Goal: Information Seeking & Learning: Find specific fact

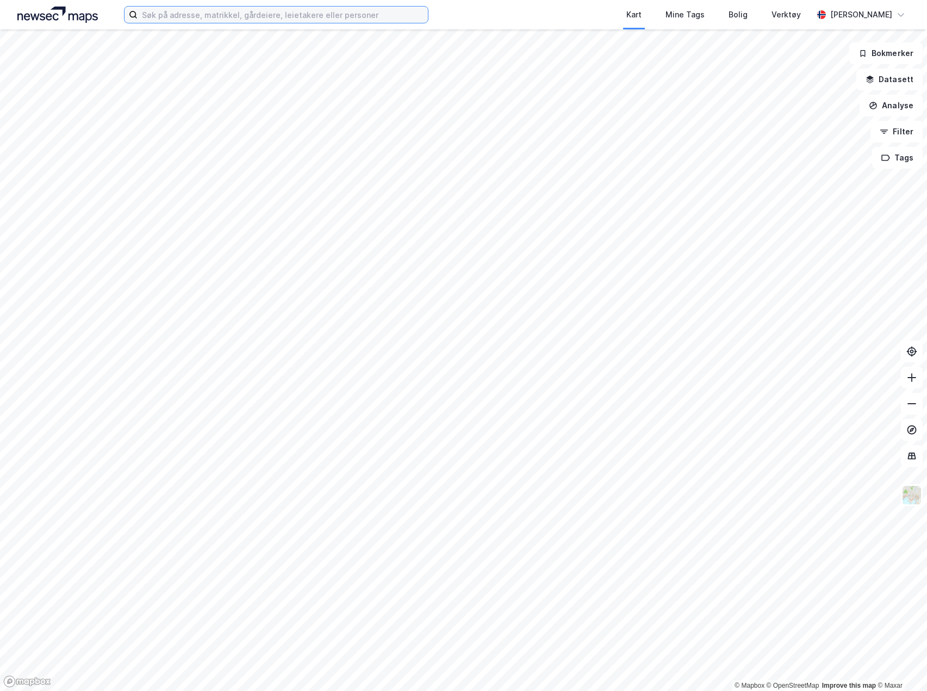
click at [315, 8] on input at bounding box center [283, 15] width 290 height 16
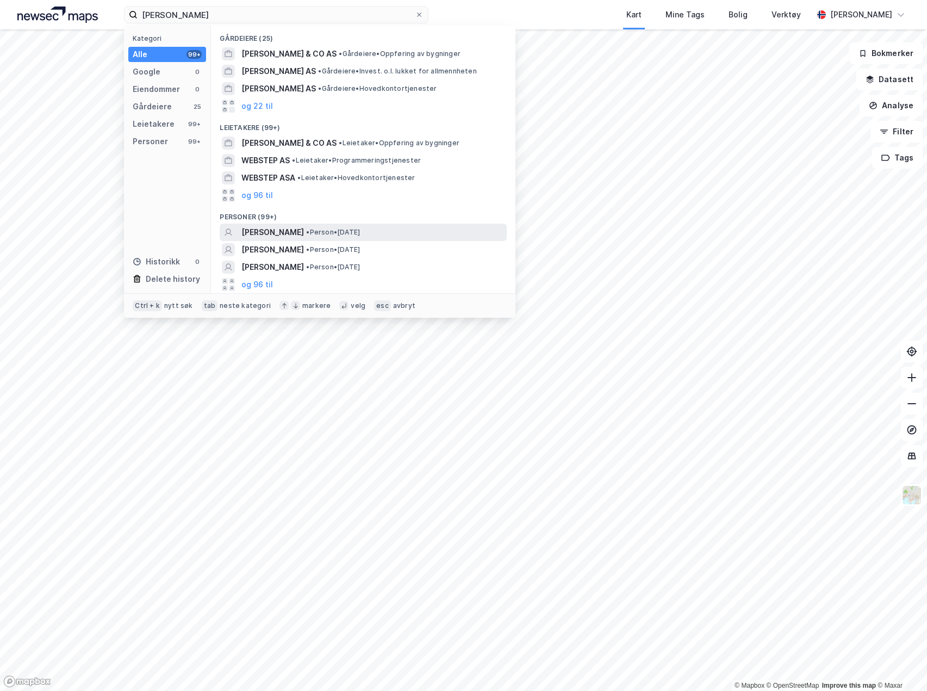
click at [314, 225] on div "[PERSON_NAME] • Person • [DATE]" at bounding box center [363, 232] width 287 height 17
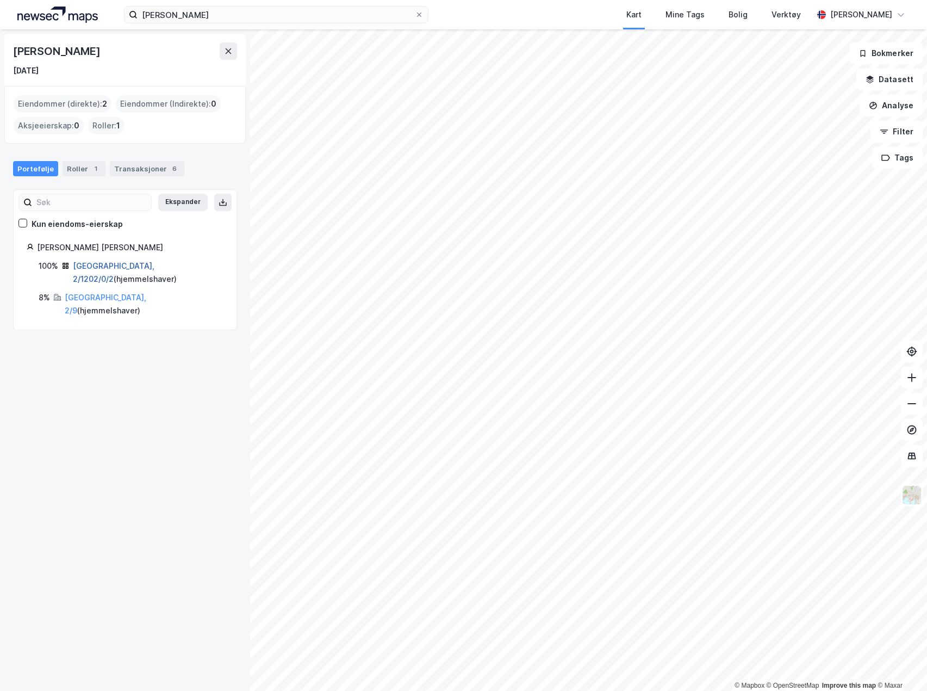
click at [123, 267] on link "[GEOGRAPHIC_DATA], 2/1202/0/2" at bounding box center [114, 272] width 82 height 22
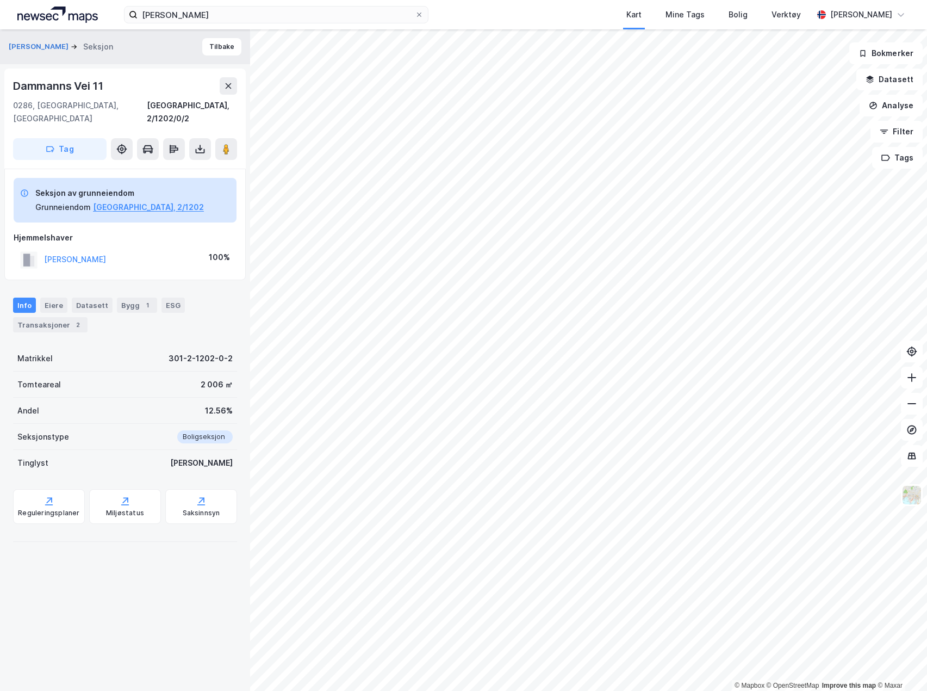
click at [66, 82] on div "Dammanns Vei 11" at bounding box center [59, 85] width 92 height 17
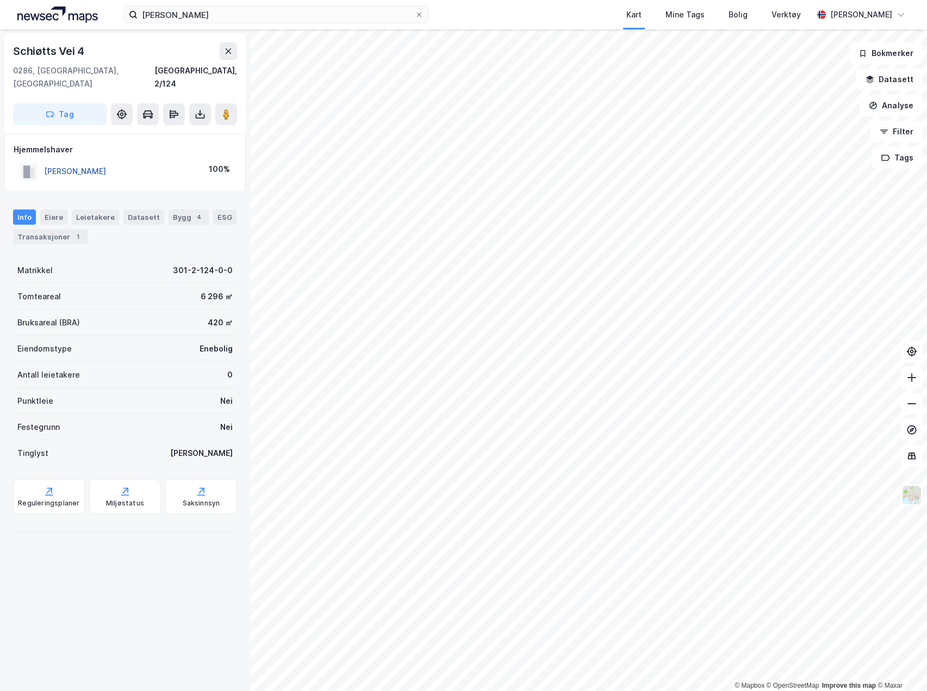
click at [0, 0] on button "[PERSON_NAME]" at bounding box center [0, 0] width 0 height 0
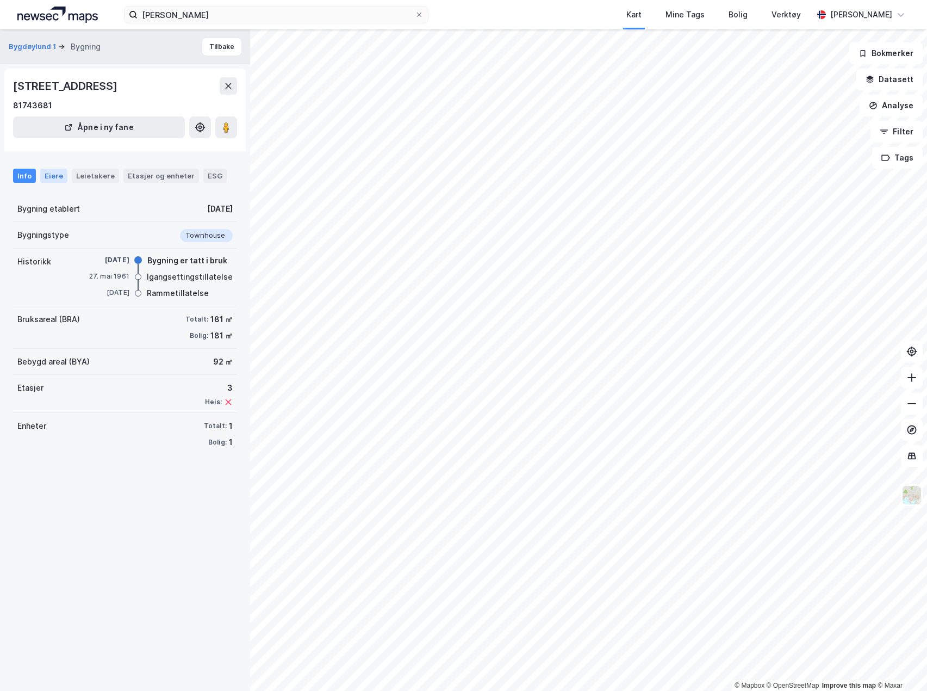
click at [64, 178] on div "Eiere" at bounding box center [53, 176] width 27 height 14
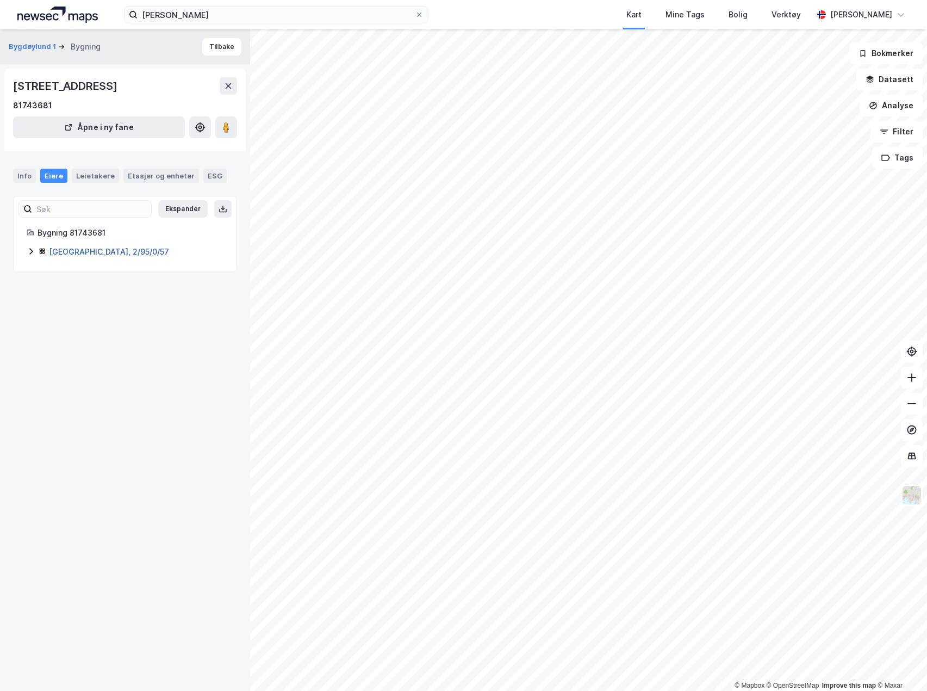
click at [70, 252] on link "[GEOGRAPHIC_DATA], 2/95/0/57" at bounding box center [109, 251] width 120 height 9
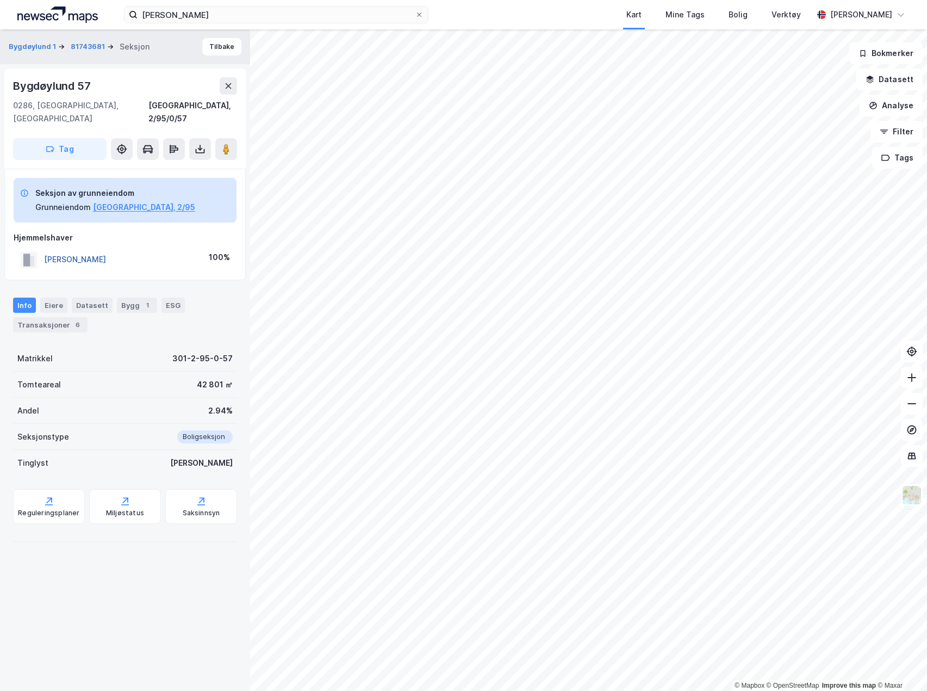
click at [0, 0] on button "[PERSON_NAME]" at bounding box center [0, 0] width 0 height 0
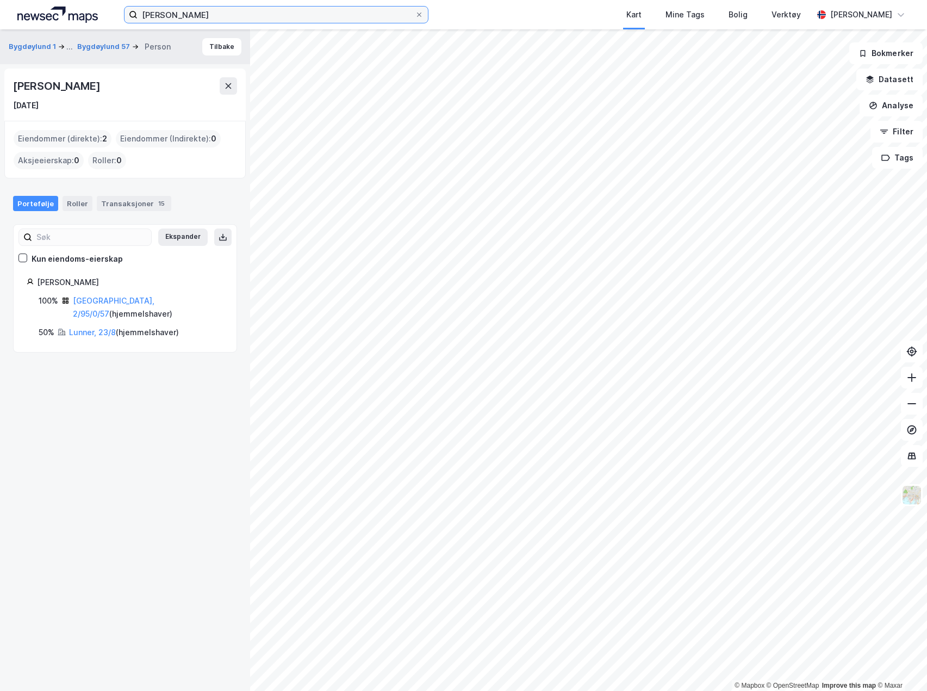
click at [188, 14] on input "[PERSON_NAME]" at bounding box center [276, 15] width 277 height 16
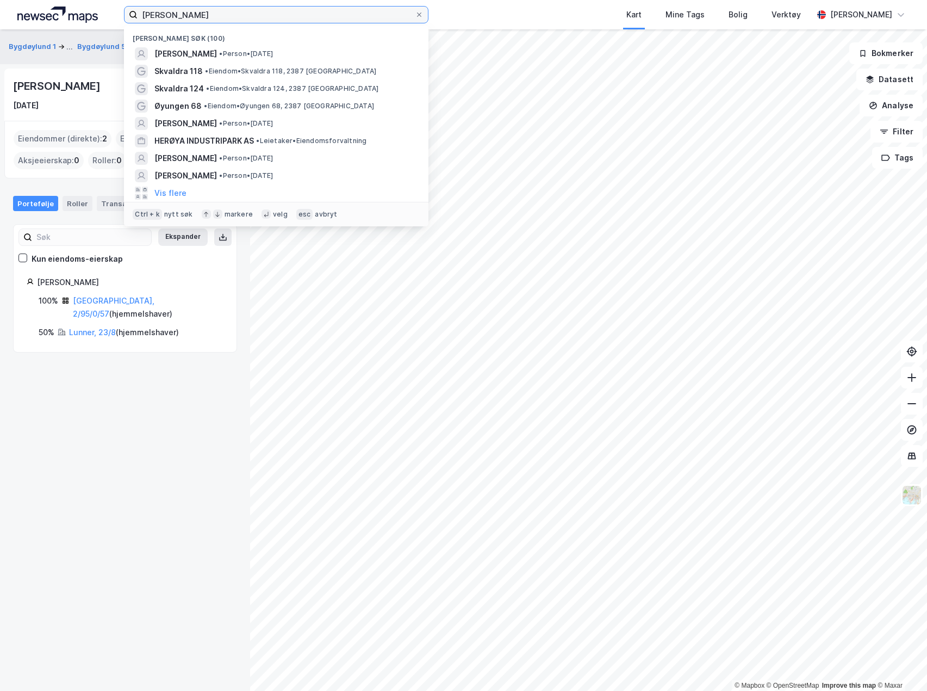
click at [188, 14] on input "[PERSON_NAME]" at bounding box center [276, 15] width 277 height 16
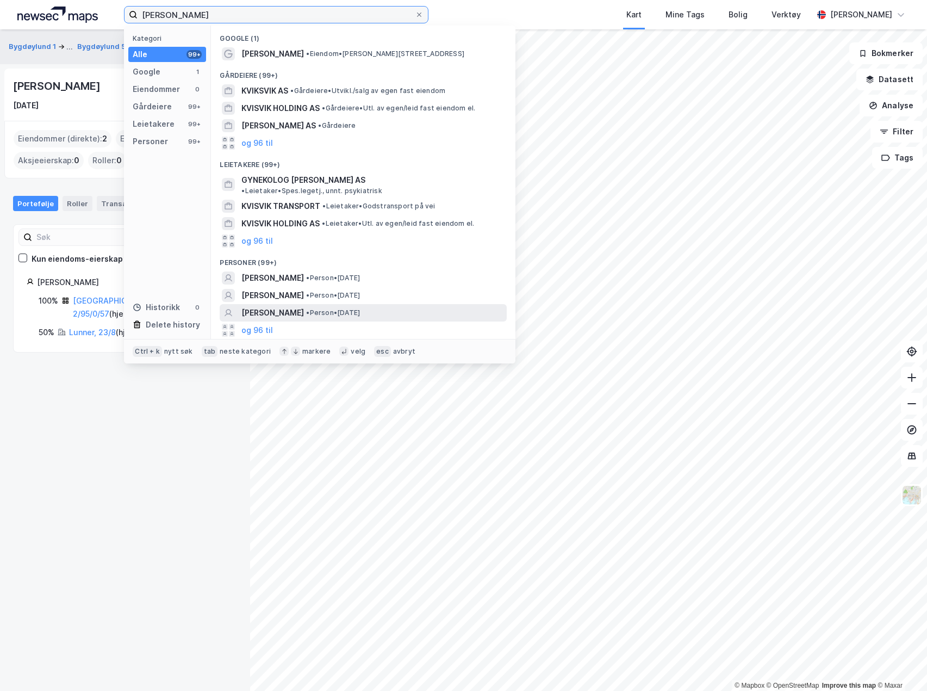
type input "[PERSON_NAME]"
click at [267, 306] on span "[PERSON_NAME]" at bounding box center [273, 312] width 63 height 13
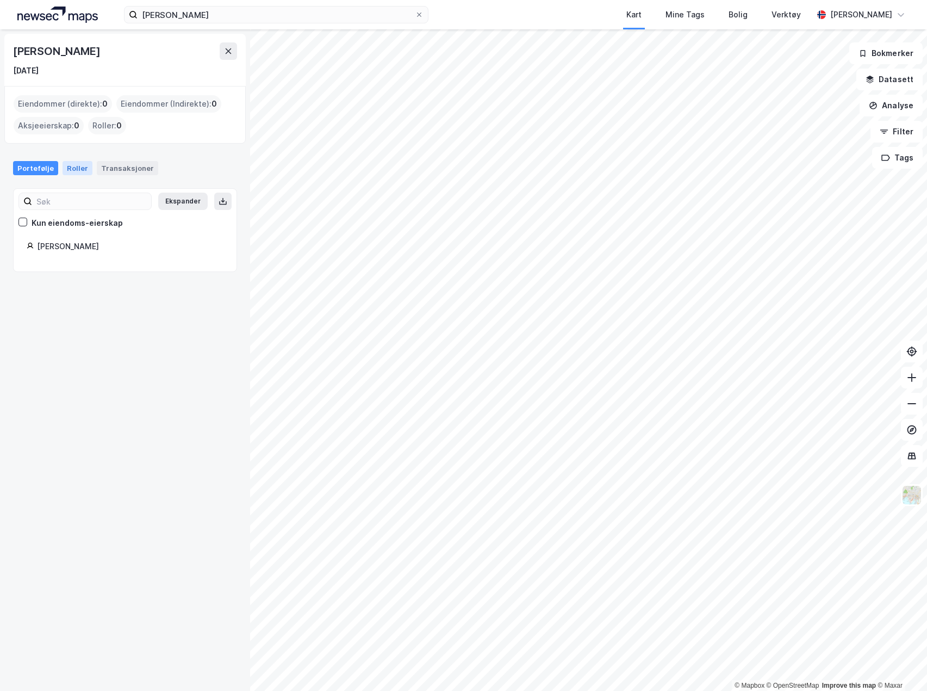
click at [79, 175] on div "Roller" at bounding box center [78, 168] width 30 height 14
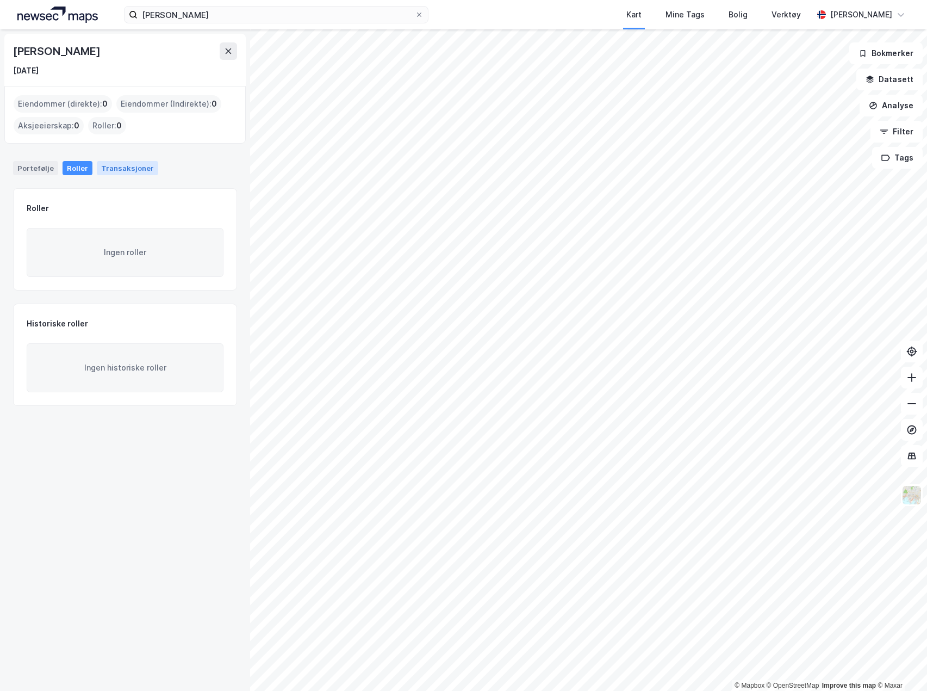
click at [126, 170] on div "Transaksjoner" at bounding box center [127, 168] width 61 height 14
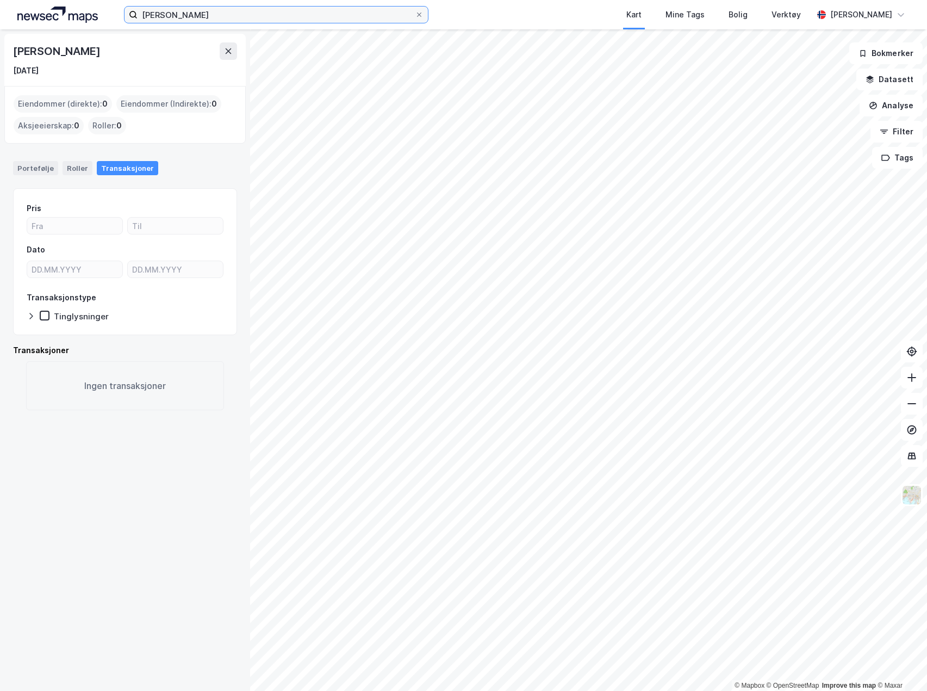
click at [172, 10] on input "[PERSON_NAME]" at bounding box center [276, 15] width 277 height 16
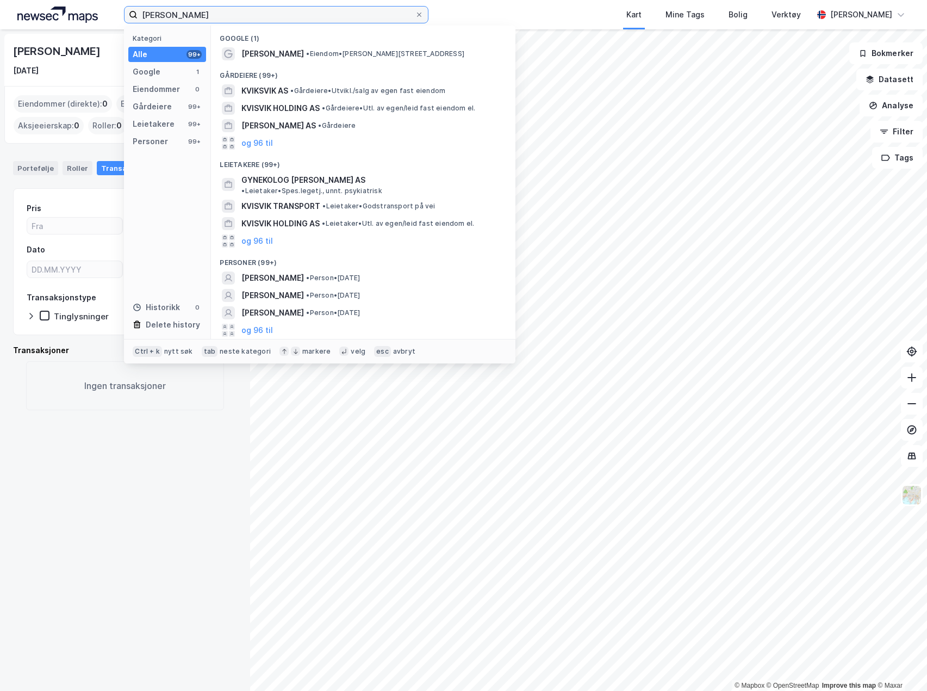
click at [172, 10] on input "[PERSON_NAME]" at bounding box center [276, 15] width 277 height 16
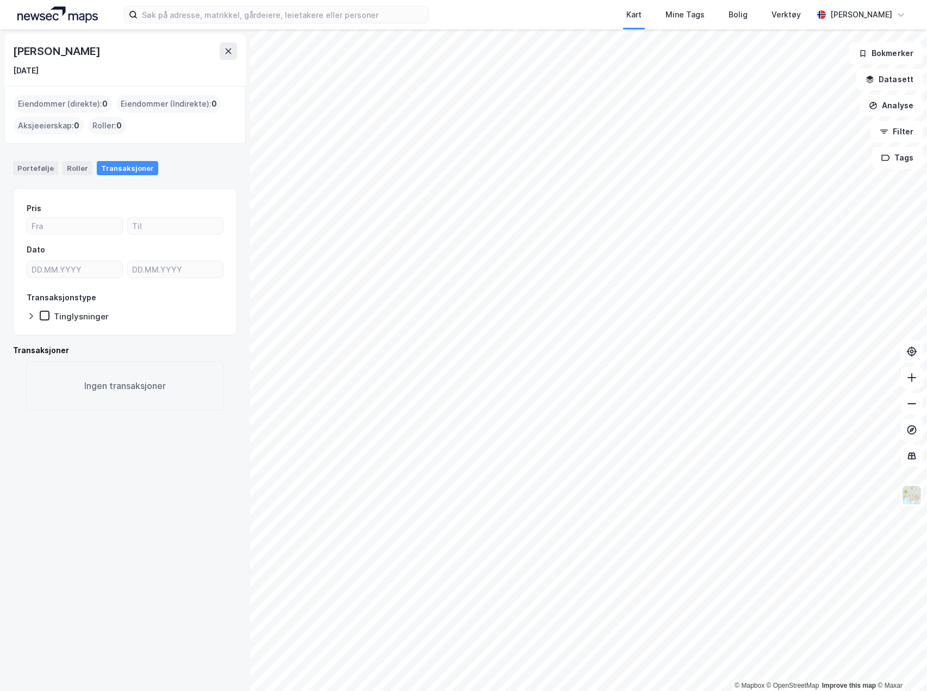
click at [95, 24] on div "Kart Mine Tags Bolig Verktøy [PERSON_NAME]" at bounding box center [463, 14] width 927 height 29
click at [76, 10] on img at bounding box center [57, 15] width 81 height 16
